Goal: Check status: Check status

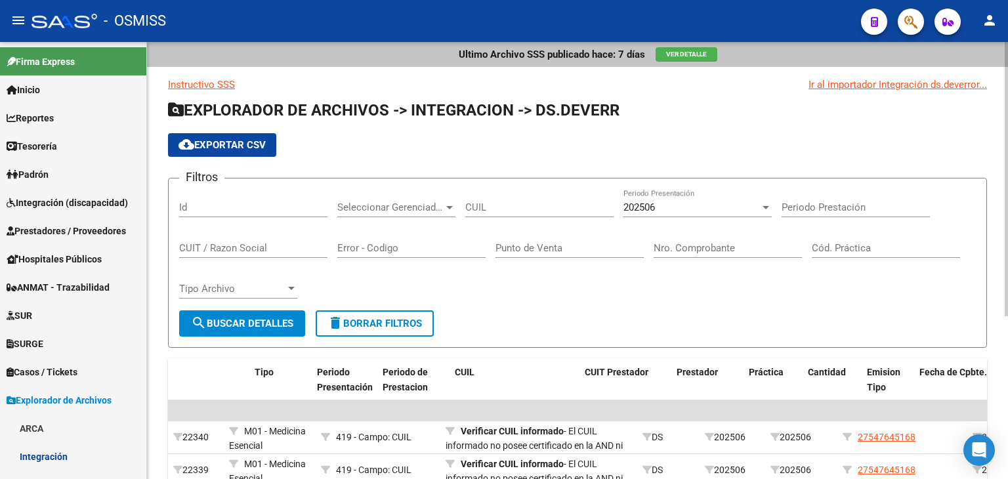
scroll to position [0, 388]
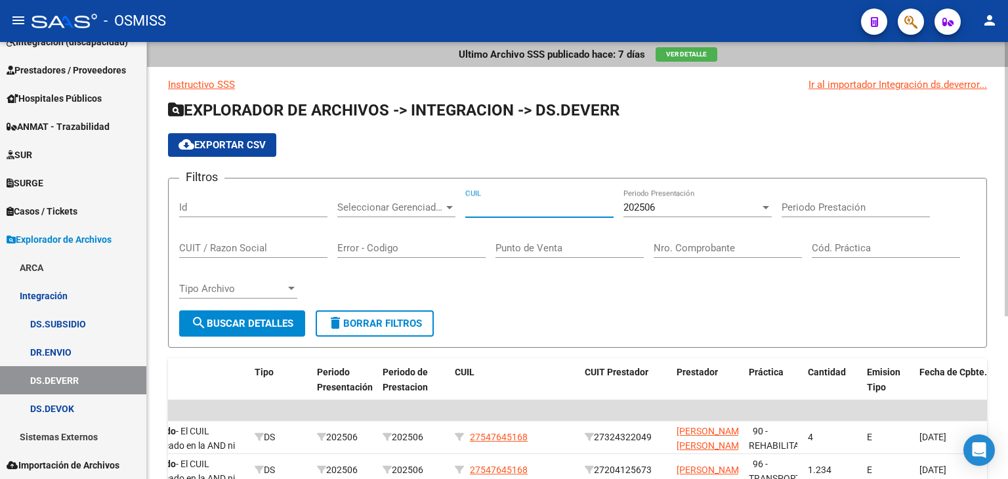
paste input "27-55711269-9"
type input "27-55711269-9"
click at [655, 203] on span "202506" at bounding box center [640, 208] width 32 height 12
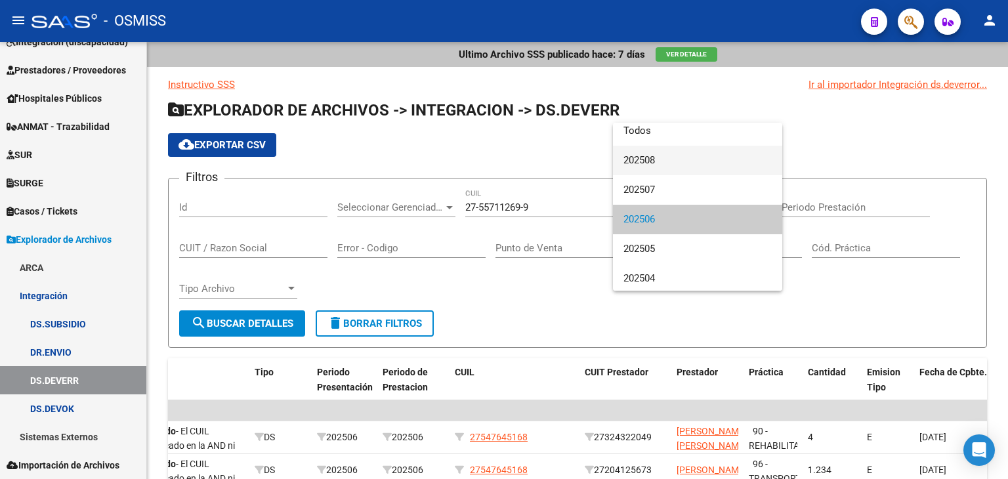
scroll to position [0, 0]
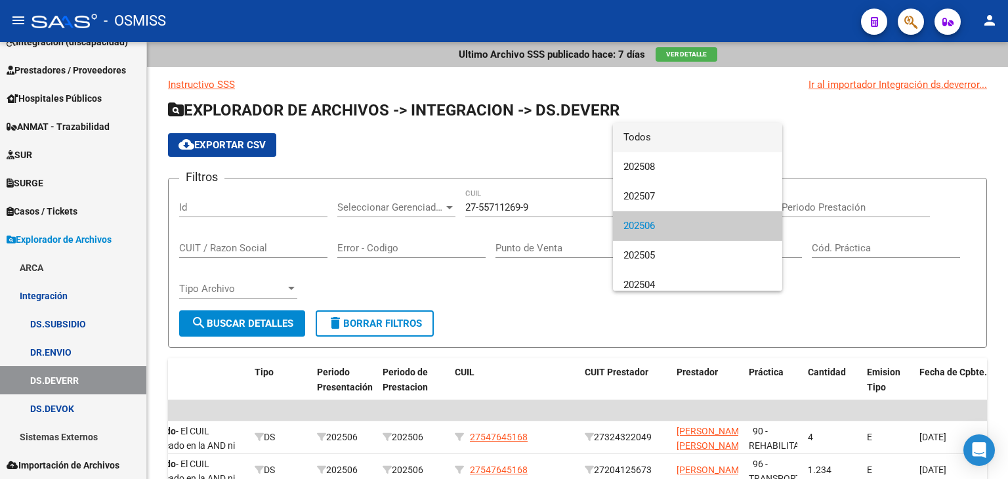
click at [655, 142] on span "Todos" at bounding box center [698, 138] width 148 height 30
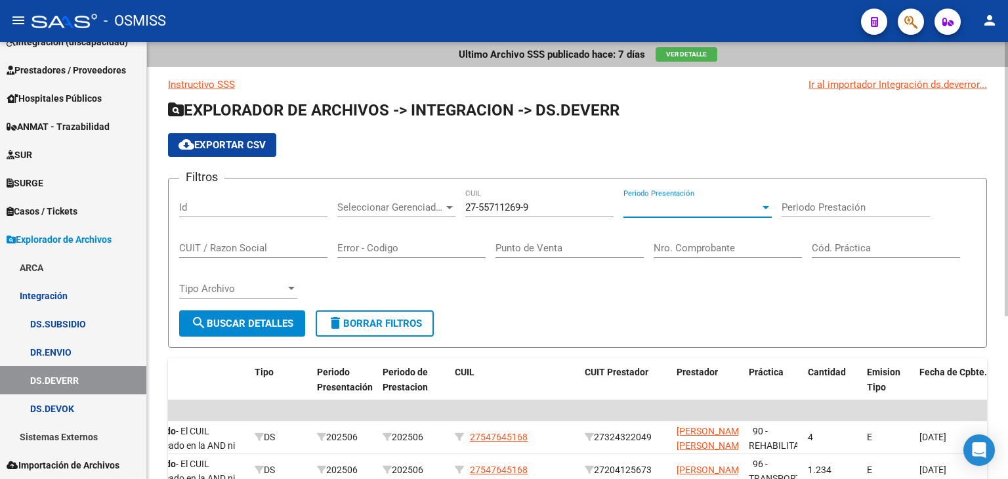
click at [270, 314] on button "search Buscar Detalles" at bounding box center [242, 324] width 126 height 26
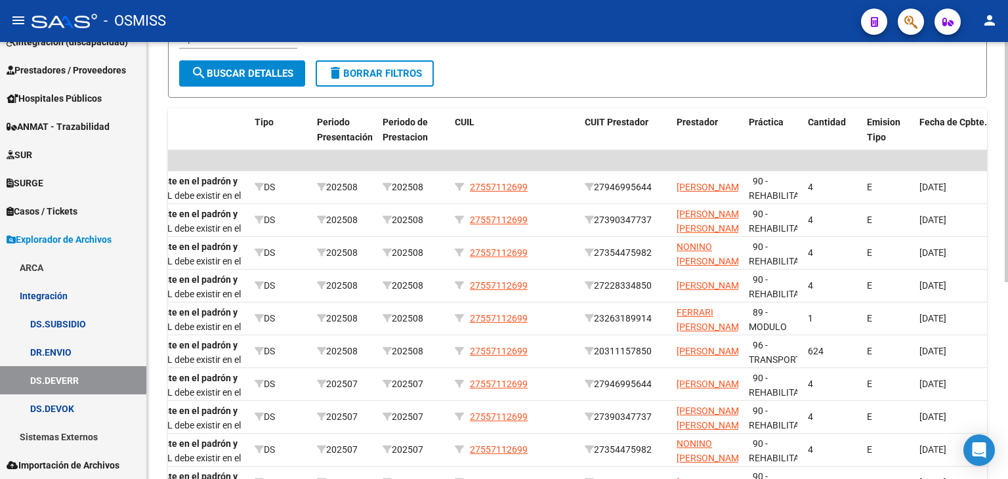
scroll to position [263, 0]
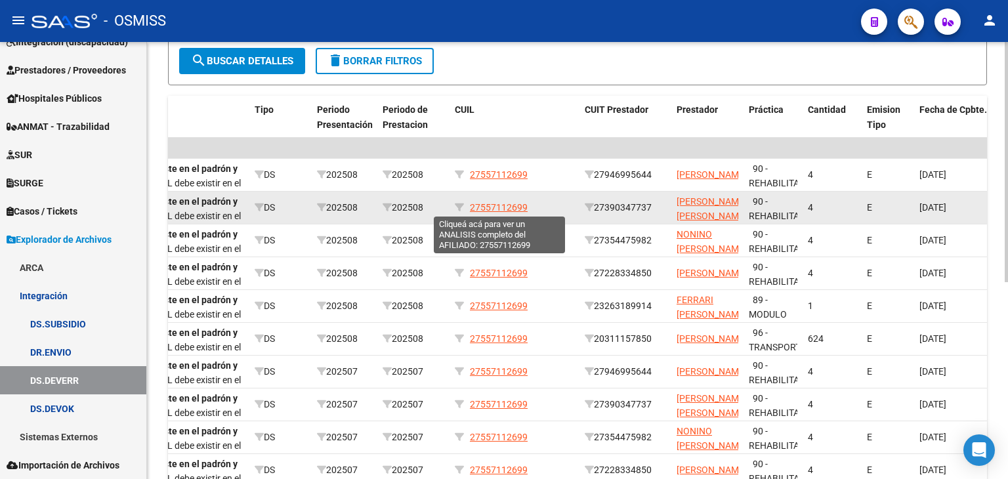
click at [502, 207] on span "27557112699" at bounding box center [499, 207] width 58 height 11
type textarea "27557112699"
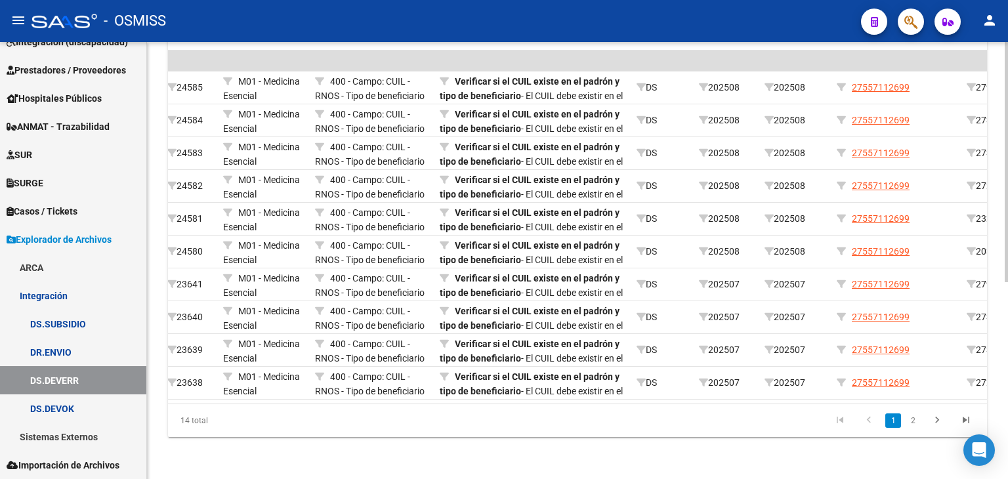
scroll to position [0, 0]
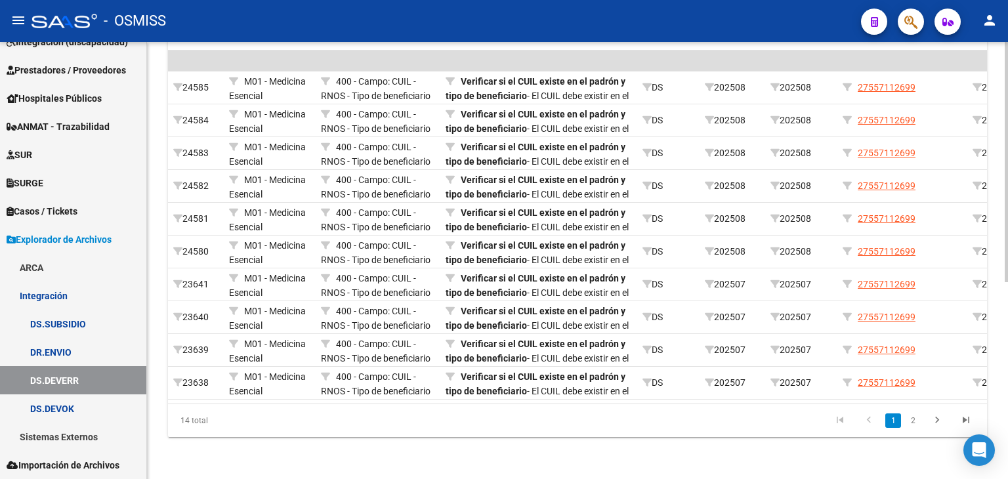
click at [915, 423] on link "2" at bounding box center [913, 421] width 16 height 14
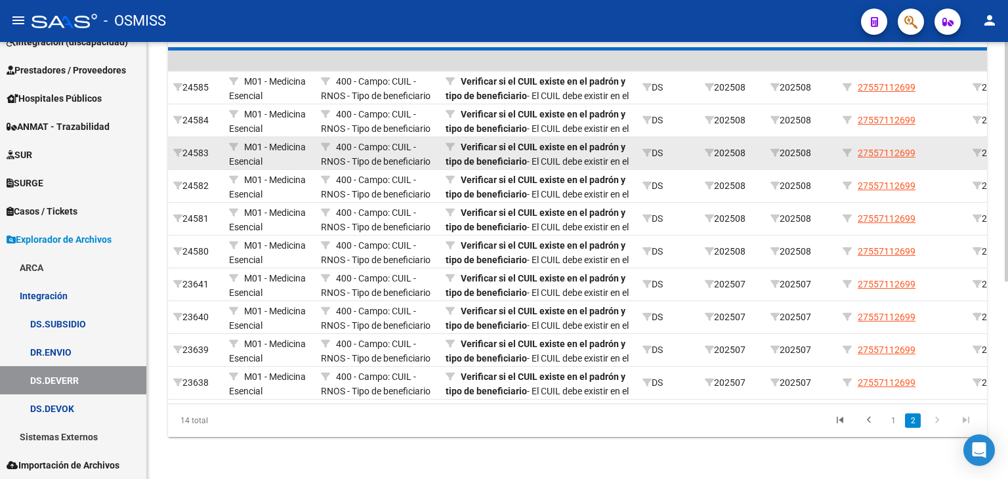
scroll to position [161, 0]
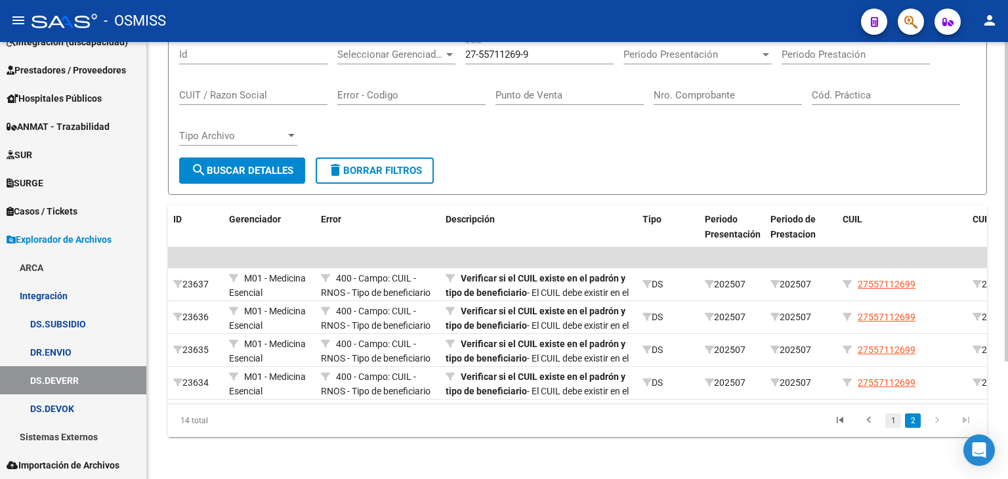
click at [894, 418] on link "1" at bounding box center [894, 421] width 16 height 14
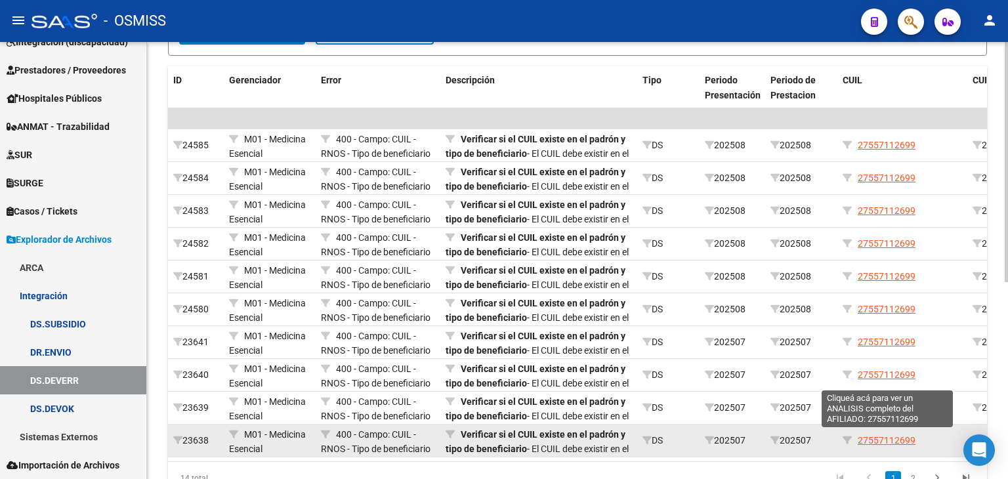
scroll to position [358, 0]
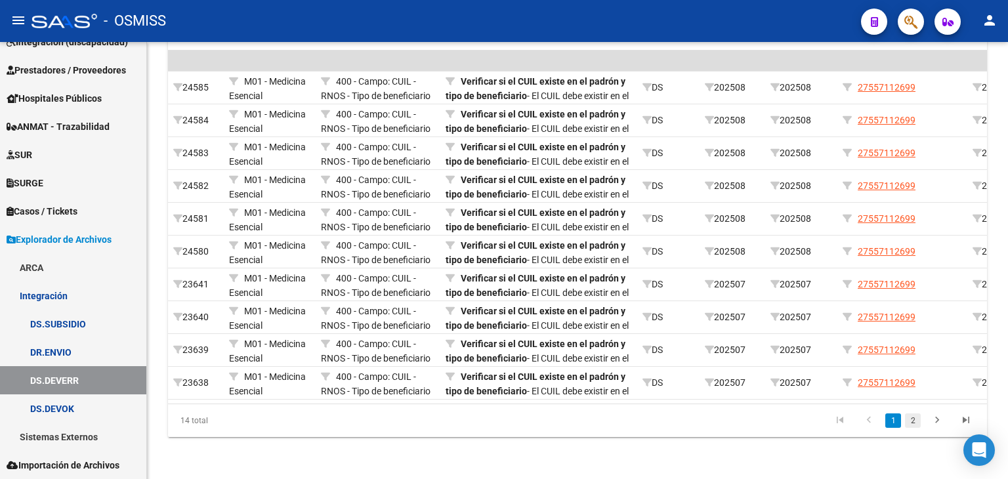
click at [916, 418] on link "2" at bounding box center [913, 421] width 16 height 14
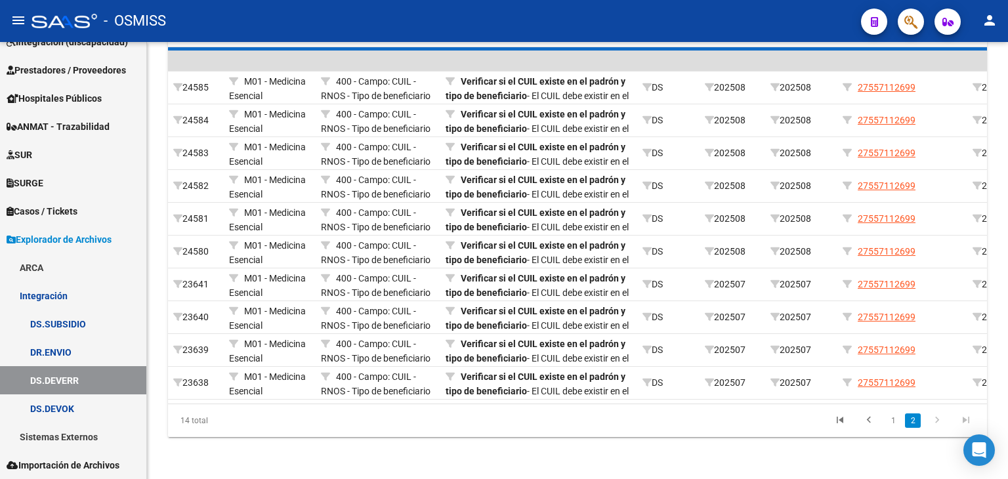
scroll to position [161, 0]
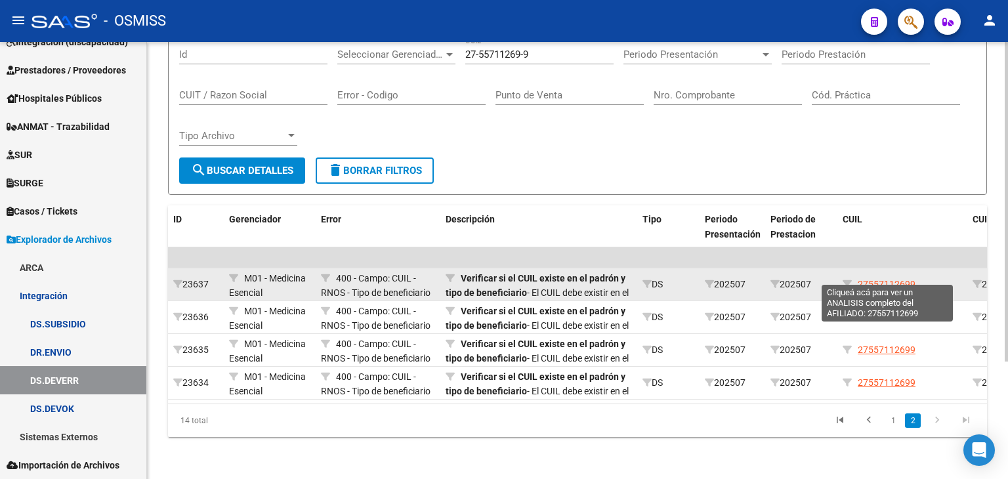
click at [901, 279] on span "27557112699" at bounding box center [887, 284] width 58 height 11
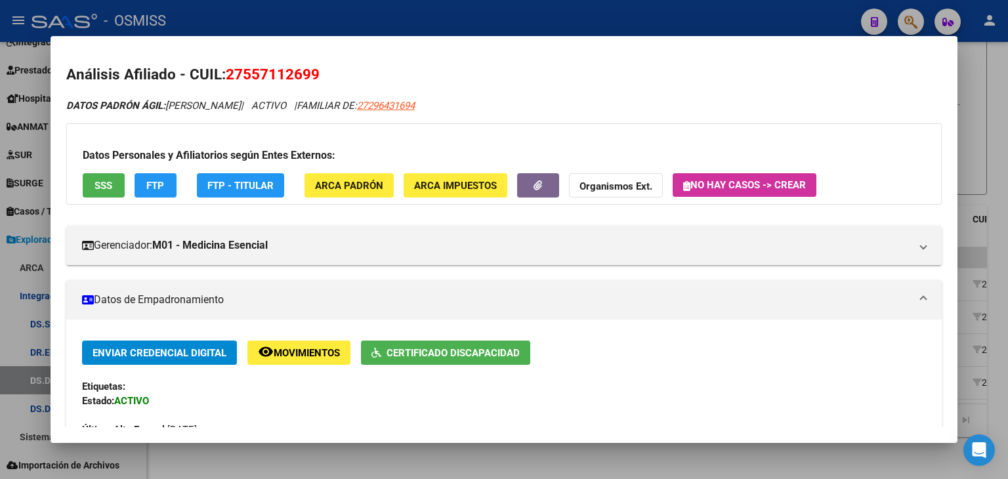
click at [560, 458] on div at bounding box center [504, 239] width 1008 height 479
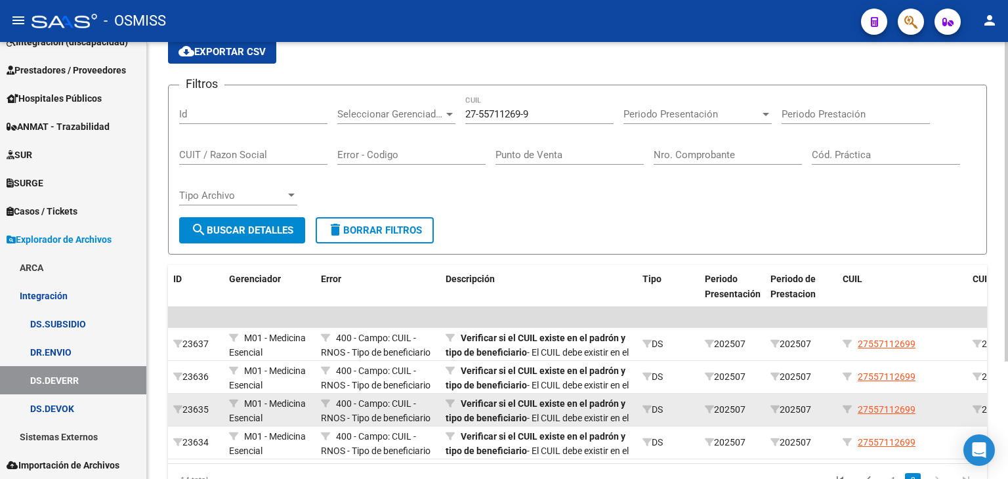
scroll to position [0, 0]
